Goal: Check status: Check status

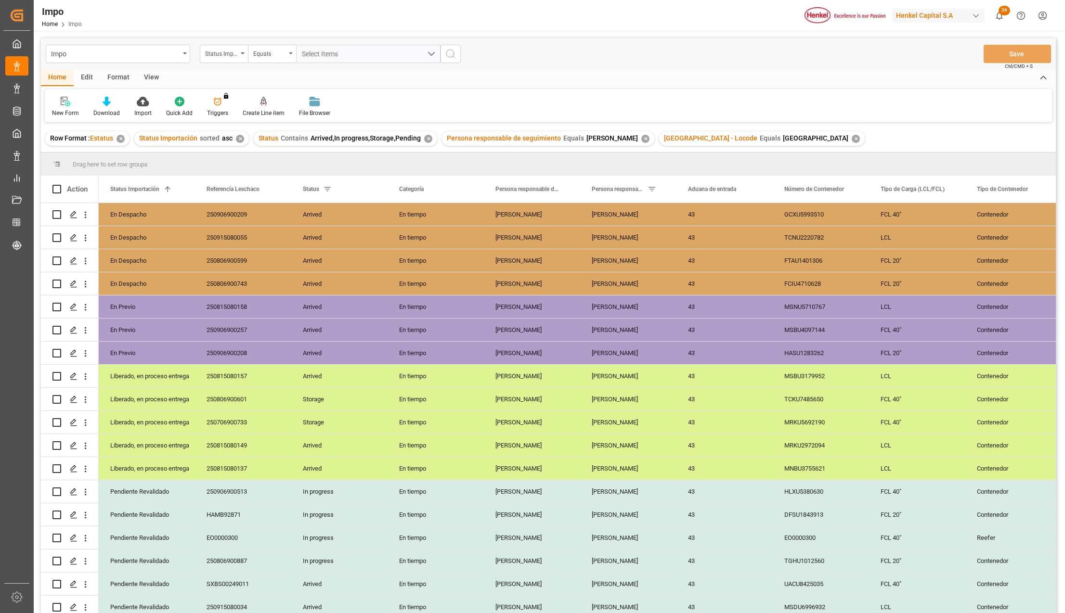
click at [141, 83] on div "View" at bounding box center [151, 78] width 29 height 16
click at [108, 112] on div "Standard Templates" at bounding box center [109, 113] width 48 height 9
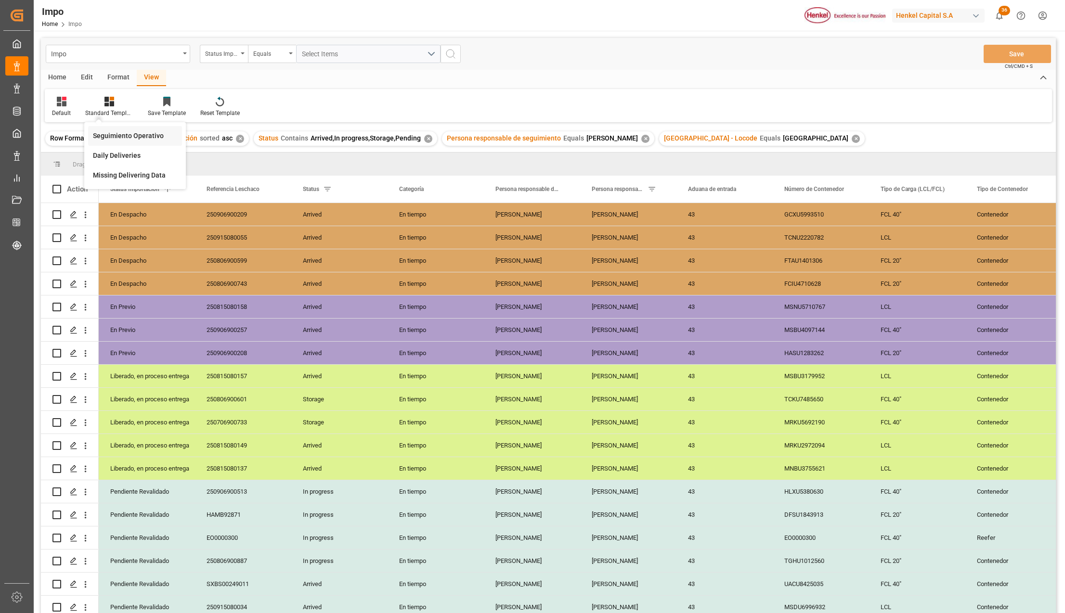
click at [124, 131] on div "Seguimiento Operativo" at bounding box center [135, 136] width 84 height 10
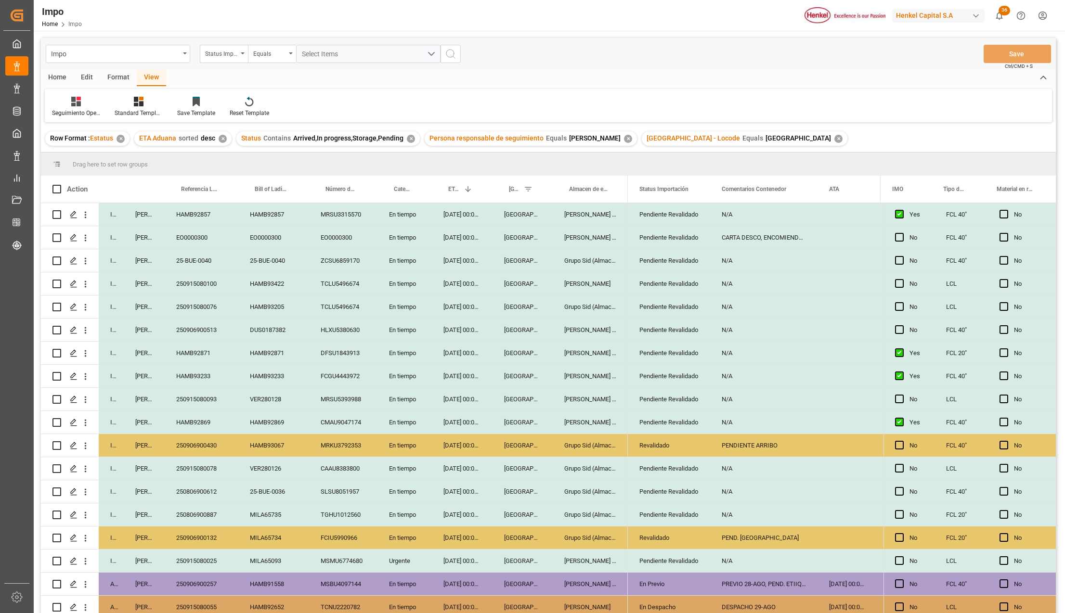
scroll to position [222, 0]
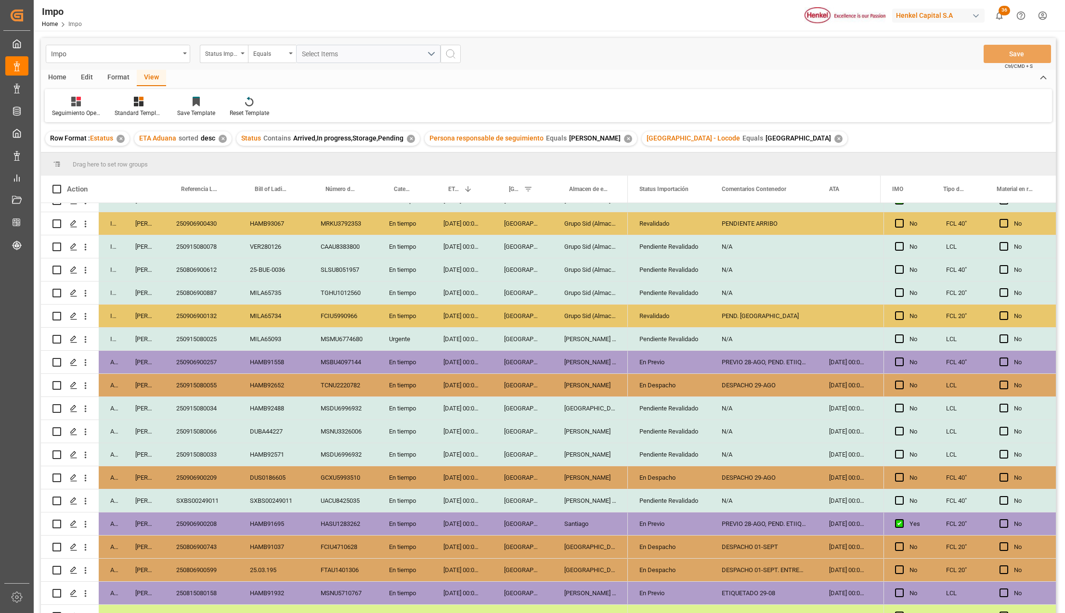
click at [461, 399] on div "[DATE] 00:00:00" at bounding box center [462, 408] width 61 height 23
click at [208, 409] on div "250915080034" at bounding box center [202, 408] width 74 height 23
click at [497, 443] on div "[GEOGRAPHIC_DATA]" at bounding box center [523, 454] width 60 height 23
click at [463, 406] on div "[DATE] 00:00:00" at bounding box center [462, 408] width 61 height 23
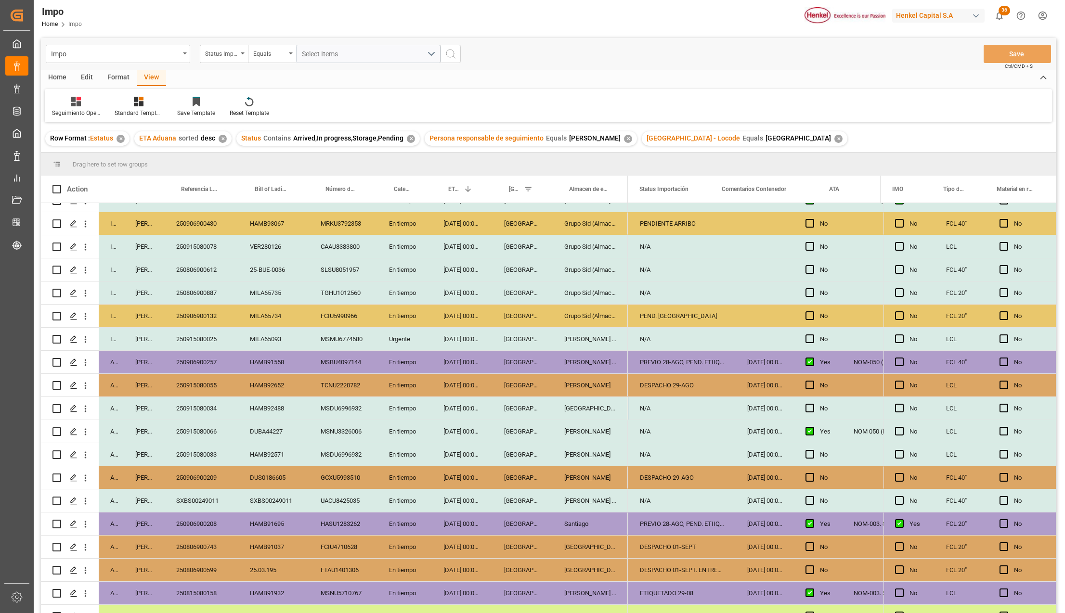
scroll to position [0, 0]
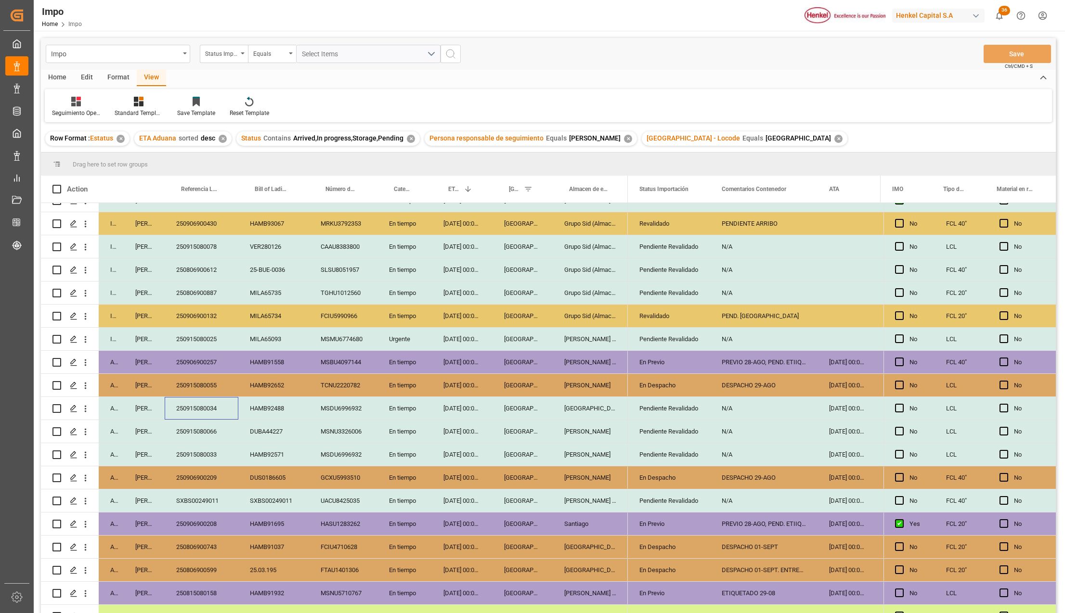
click at [207, 416] on div "250915080034" at bounding box center [202, 408] width 74 height 23
click at [330, 410] on div "MSDU6996932" at bounding box center [343, 408] width 68 height 23
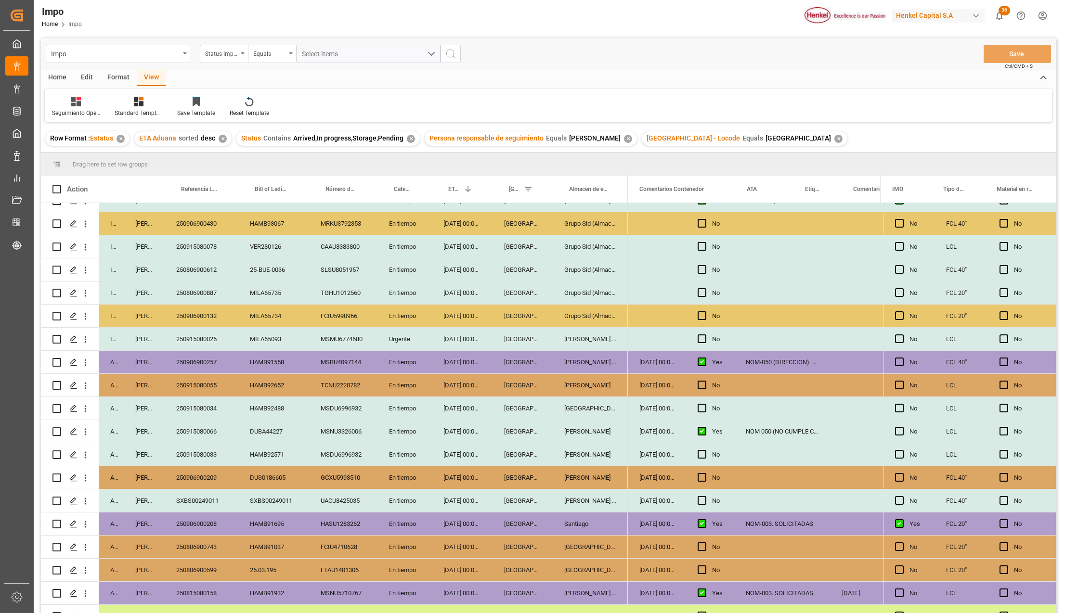
scroll to position [0, 0]
